Goal: Communication & Community: Answer question/provide support

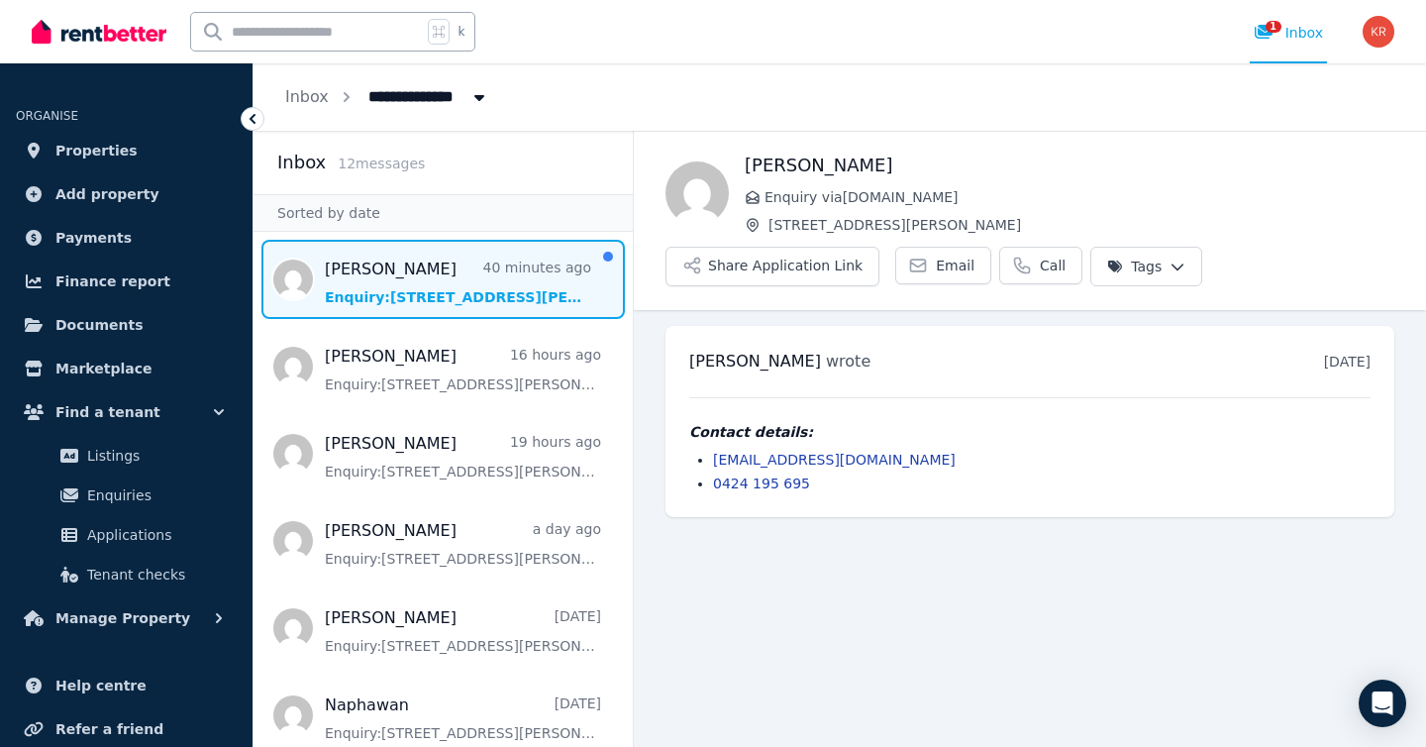
click at [411, 285] on span "Message list" at bounding box center [443, 279] width 379 height 79
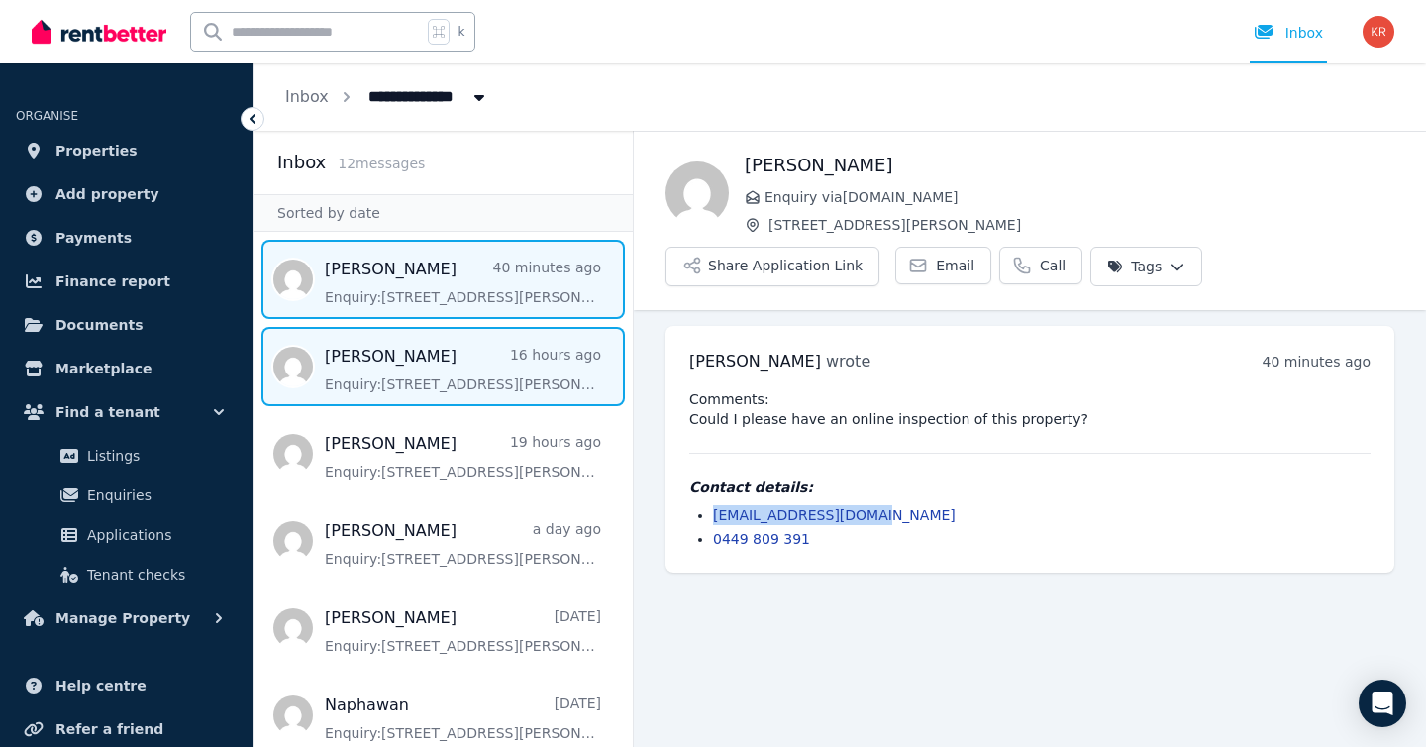
click at [405, 364] on span "Message list" at bounding box center [443, 366] width 379 height 79
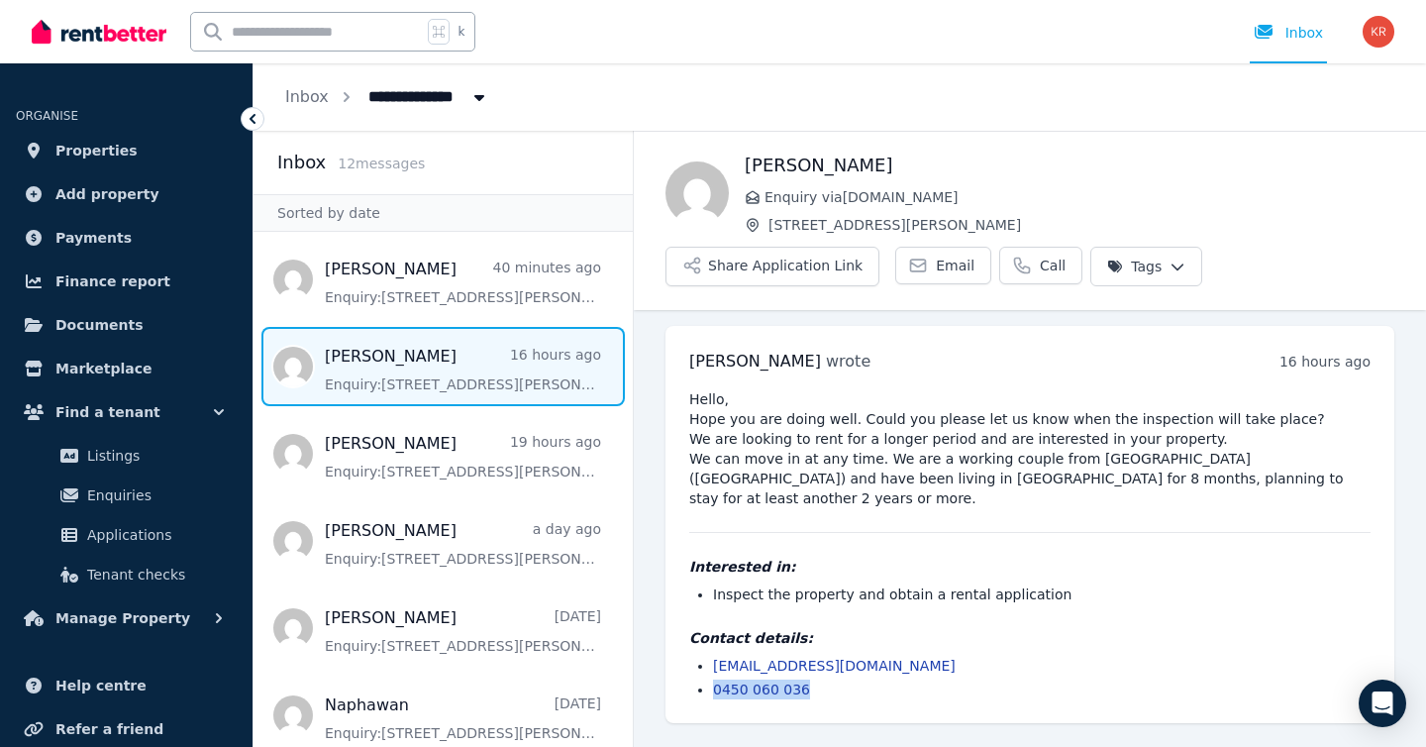
drag, startPoint x: 823, startPoint y: 667, endPoint x: 716, endPoint y: 668, distance: 107.0
click at [716, 679] on li "0450 060 036" at bounding box center [1042, 689] width 658 height 20
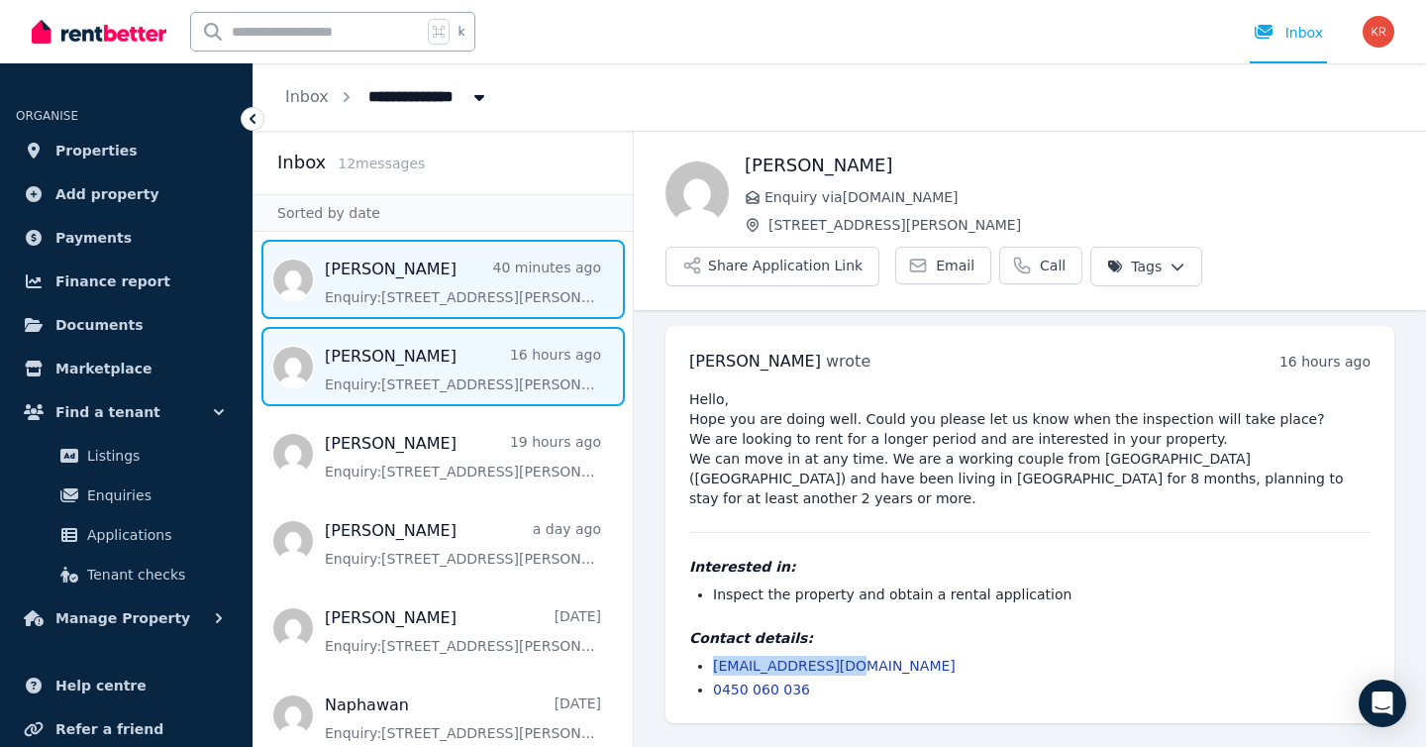
click at [417, 299] on span "Message list" at bounding box center [443, 279] width 379 height 79
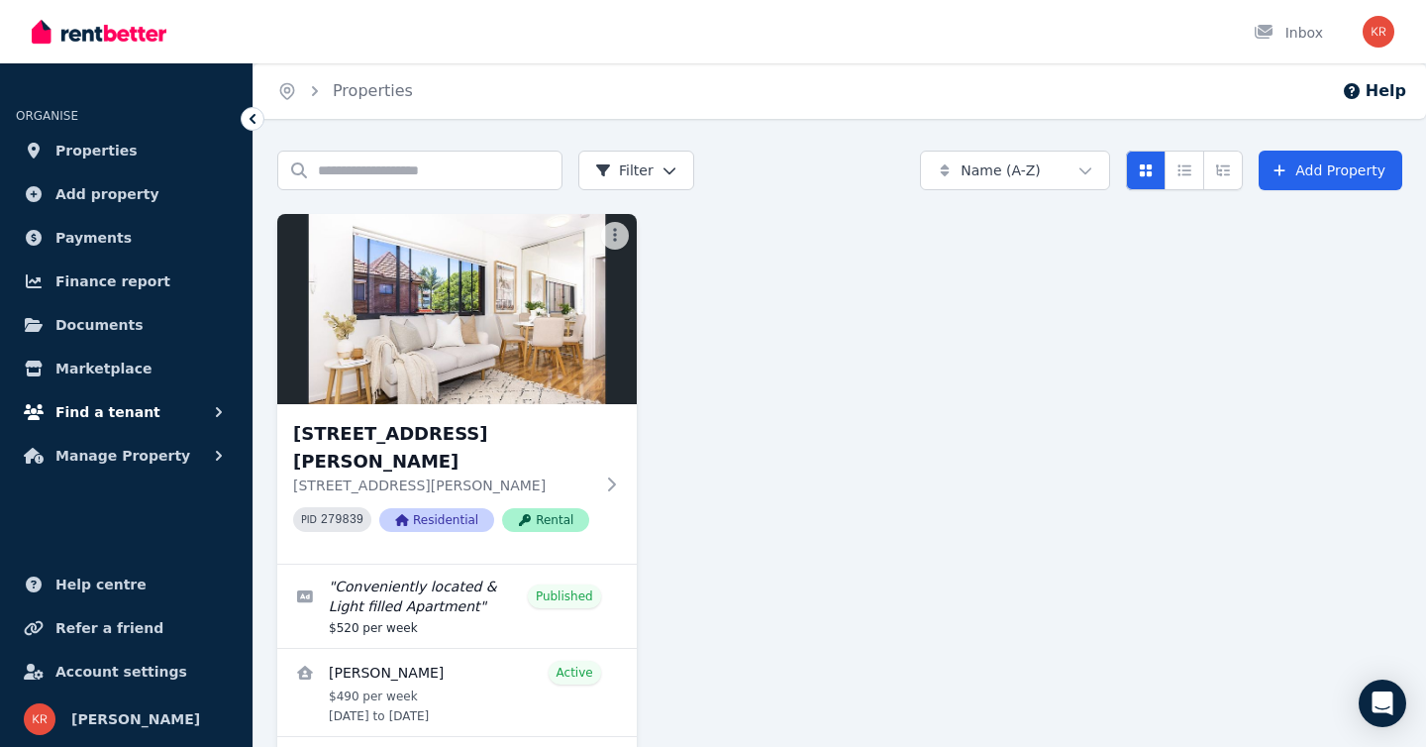
click at [115, 409] on span "Find a tenant" at bounding box center [107, 412] width 105 height 24
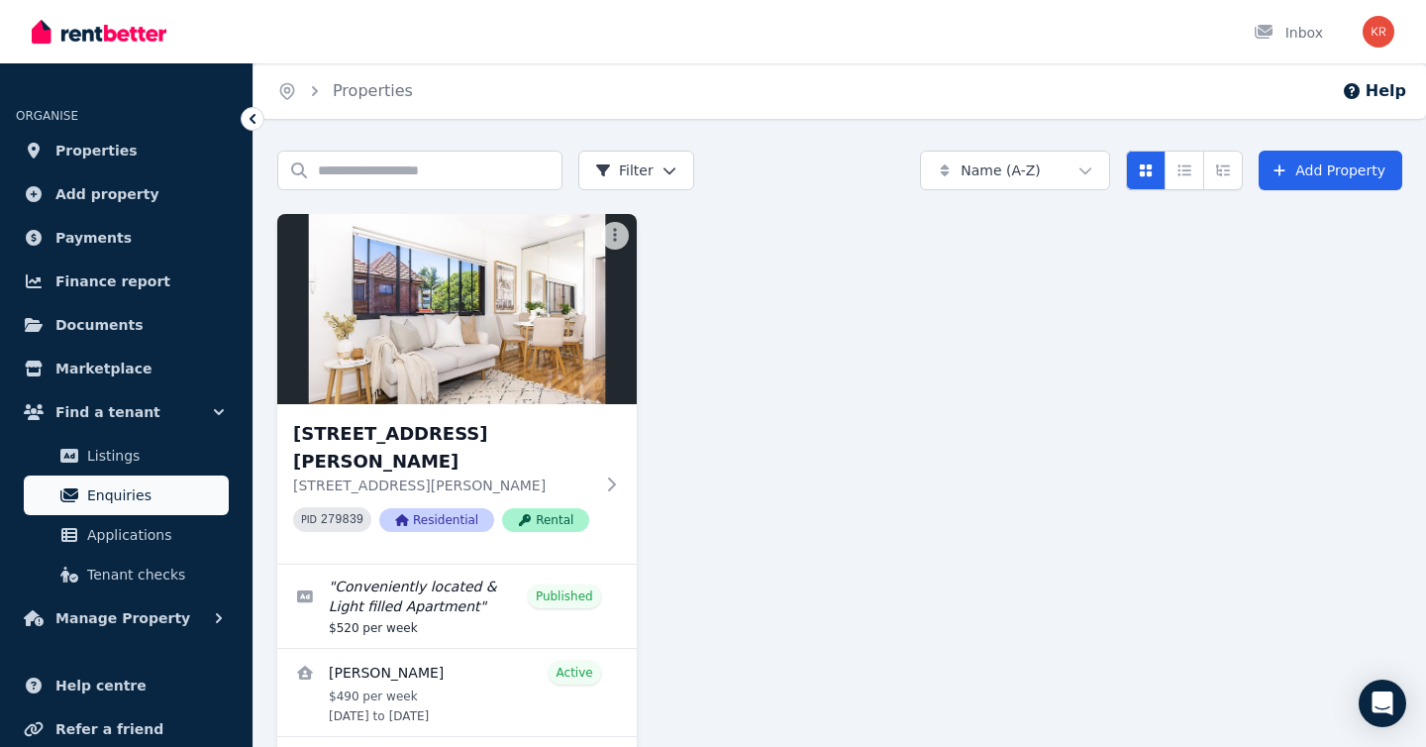
click at [110, 499] on span "Enquiries" at bounding box center [154, 495] width 134 height 24
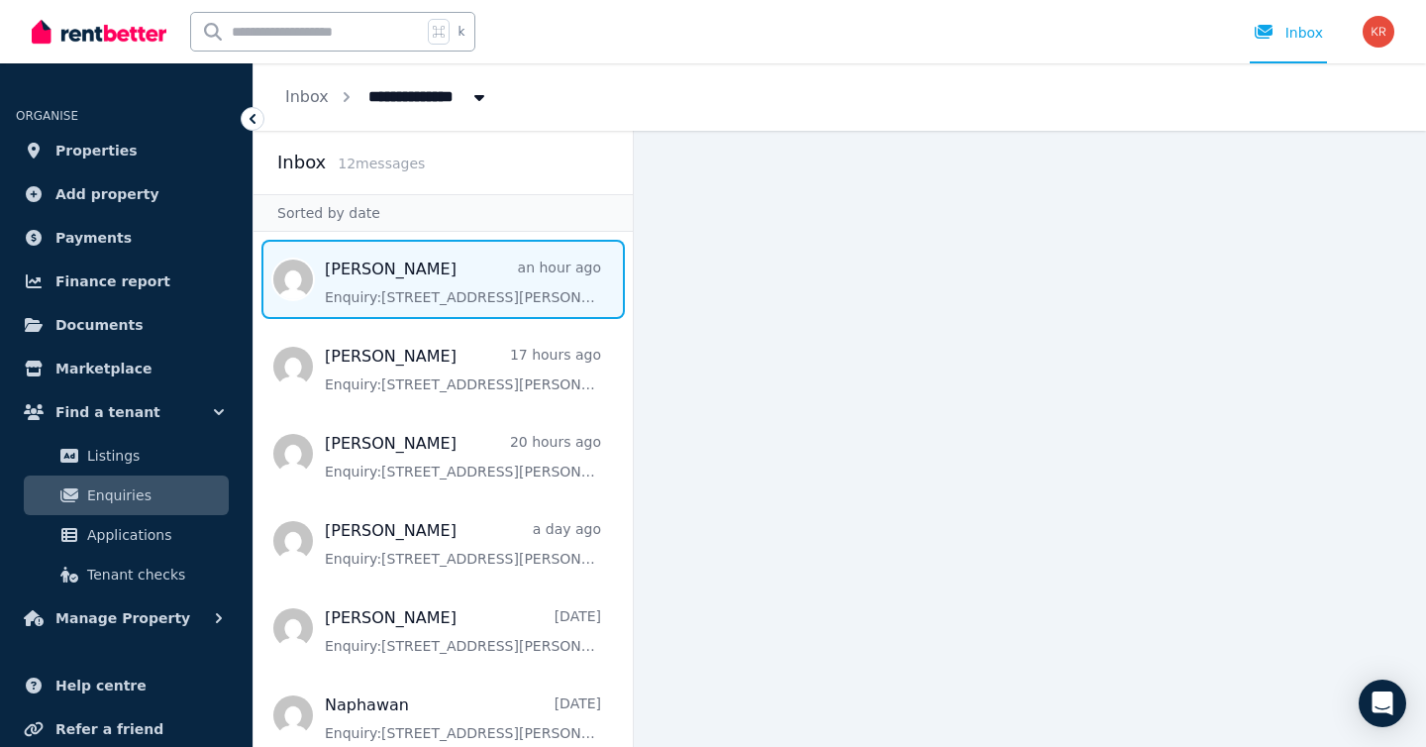
click at [437, 307] on span "Message list" at bounding box center [443, 279] width 379 height 79
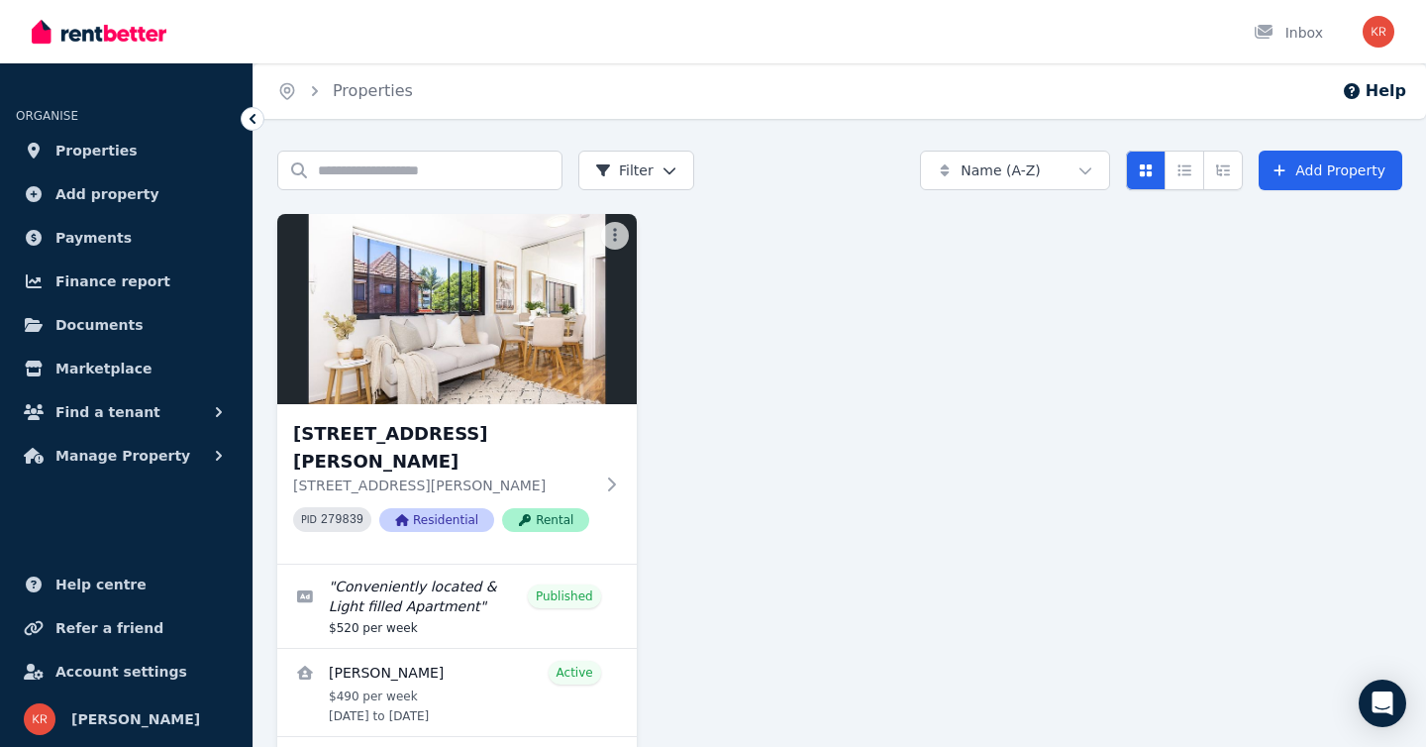
click at [102, 410] on span "Find a tenant" at bounding box center [107, 412] width 105 height 24
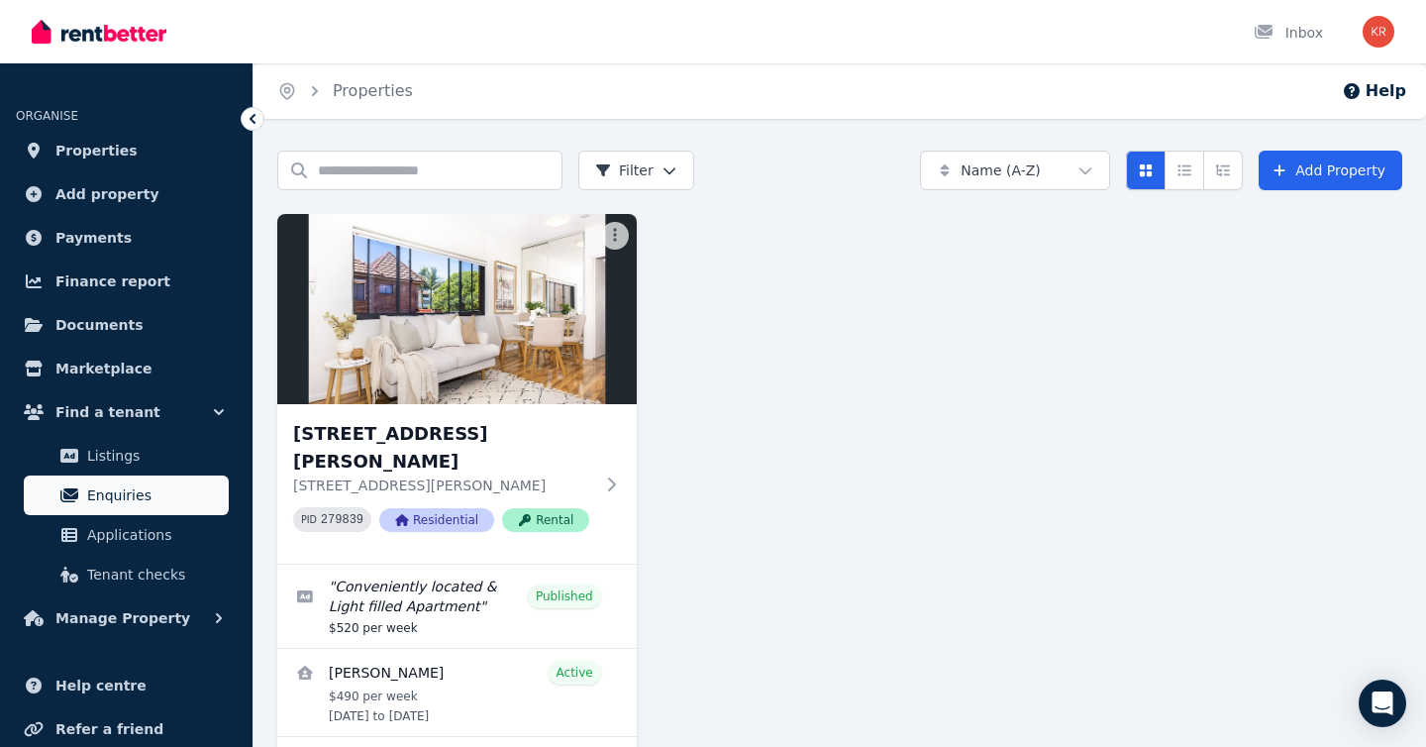
click at [108, 487] on span "Enquiries" at bounding box center [154, 495] width 134 height 24
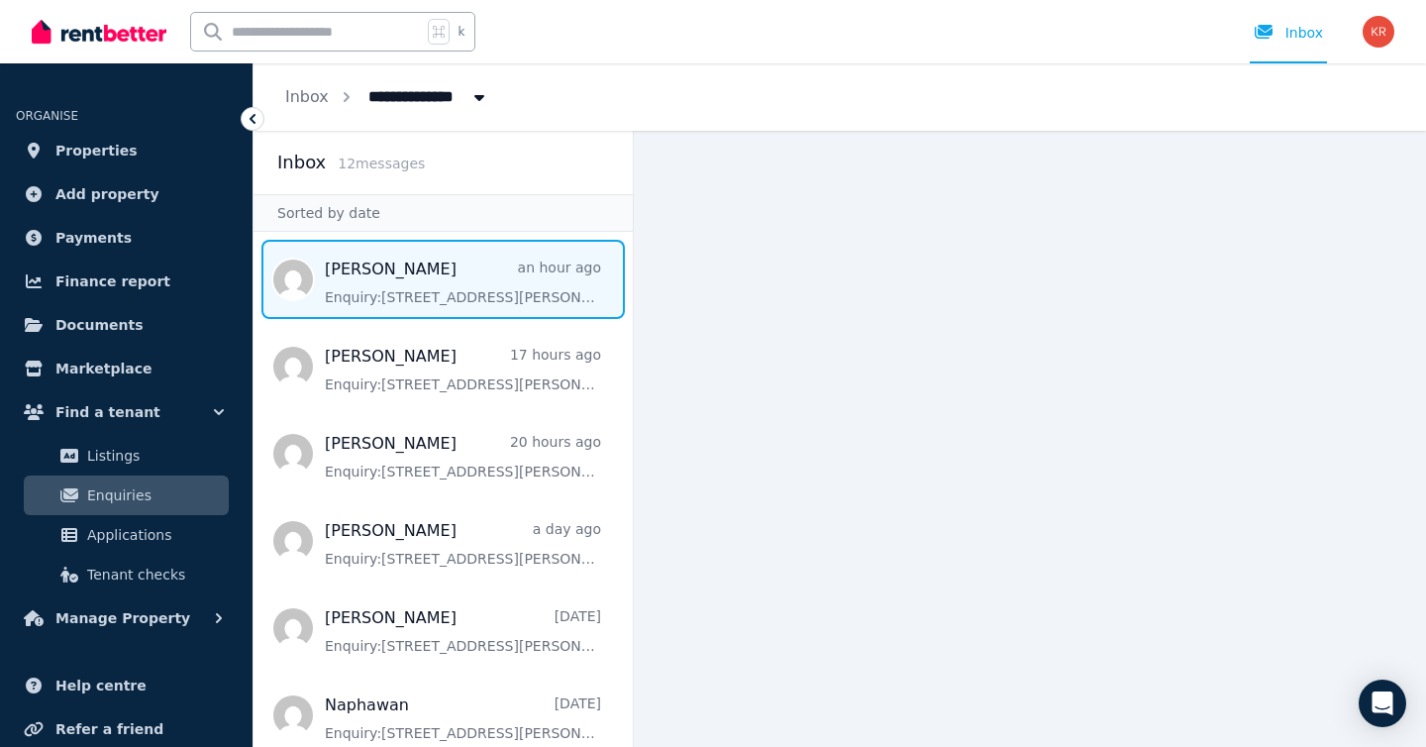
click at [419, 274] on span "Message list" at bounding box center [443, 279] width 379 height 79
